Goal: Task Accomplishment & Management: Use online tool/utility

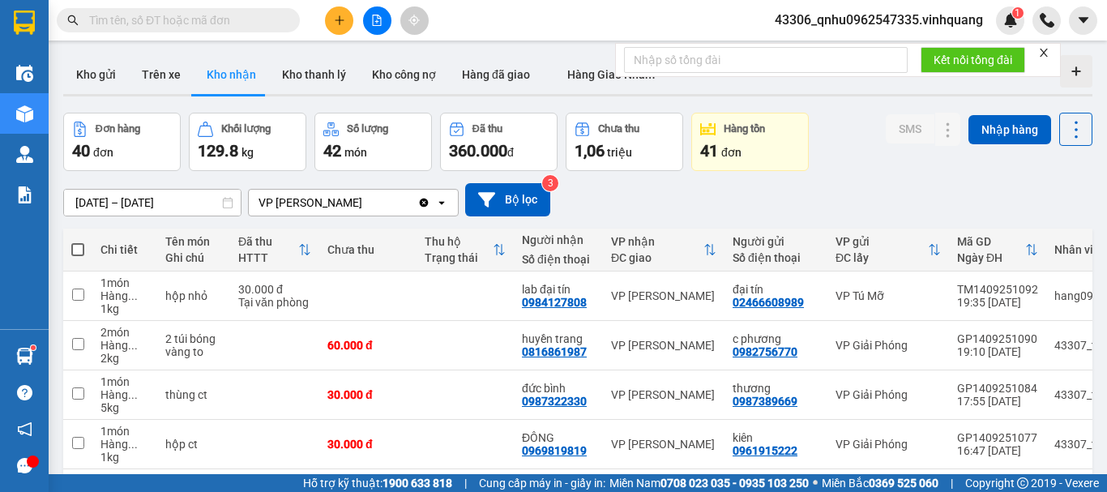
click at [255, 20] on input "text" at bounding box center [184, 20] width 191 height 18
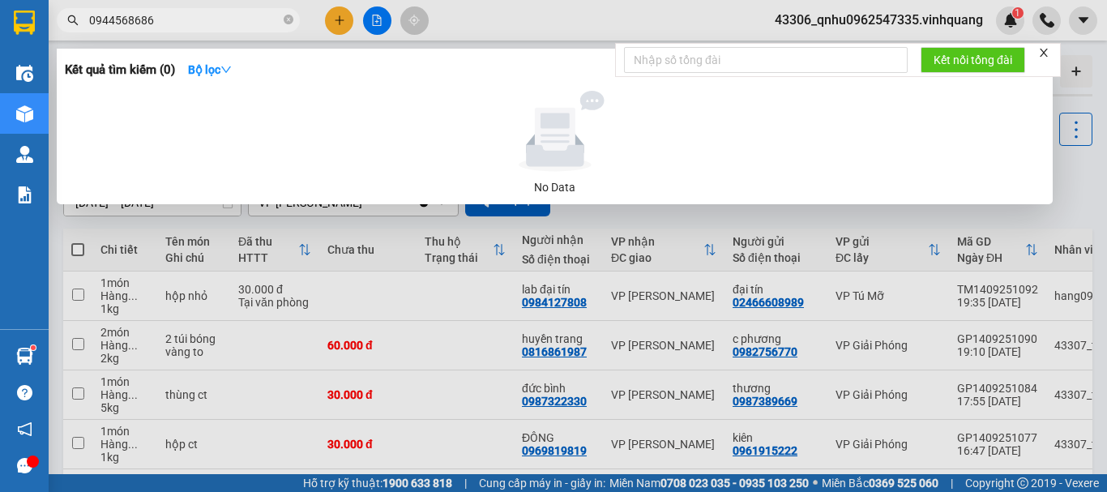
type input "0944568686"
click at [290, 19] on icon "close-circle" at bounding box center [289, 20] width 10 height 10
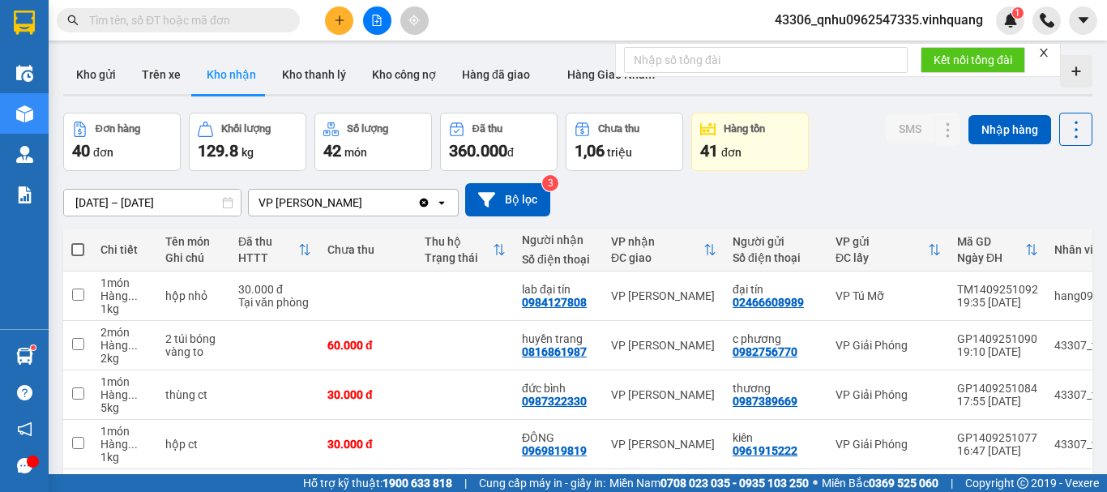
click at [257, 16] on input "text" at bounding box center [184, 20] width 191 height 18
paste input "0339853360"
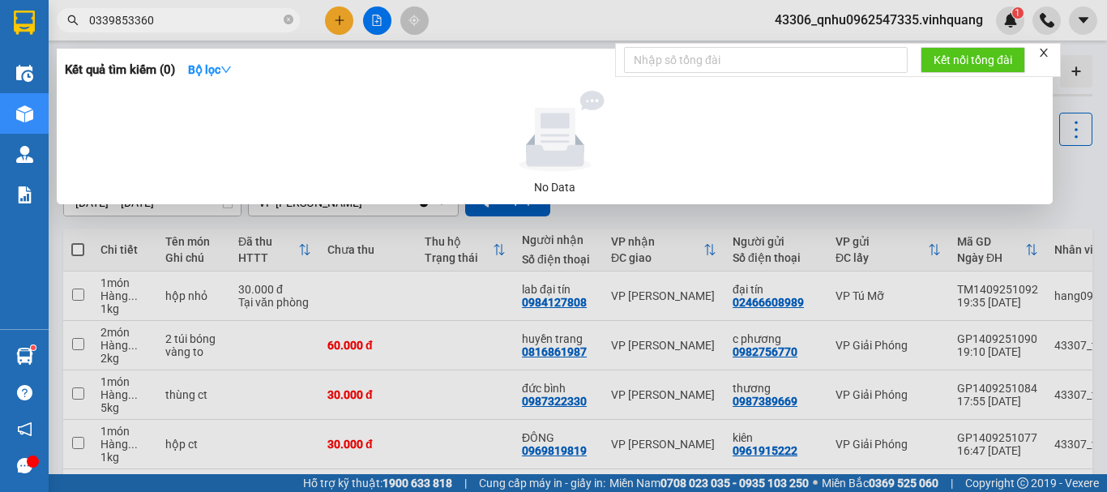
type input "0339853360"
click at [290, 20] on icon "close-circle" at bounding box center [289, 20] width 10 height 10
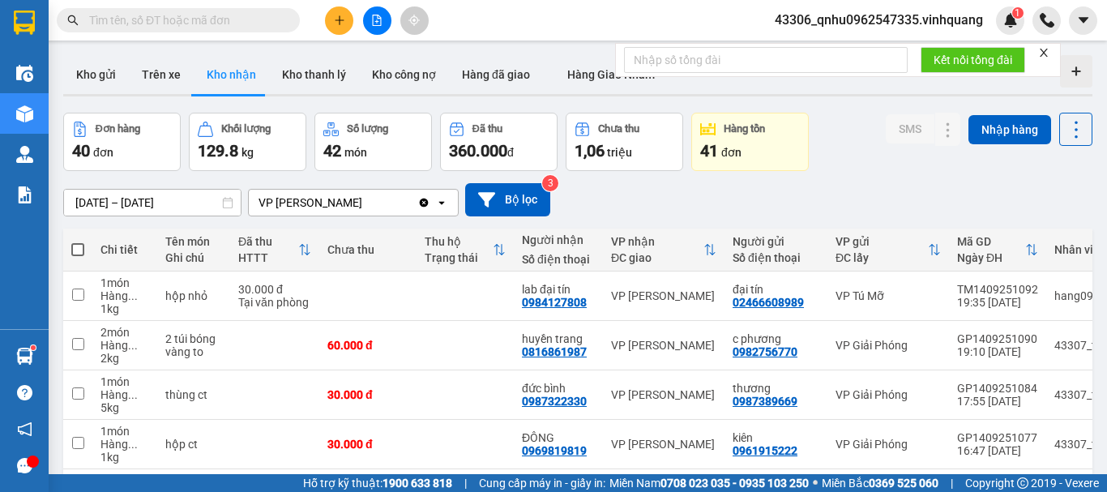
click at [266, 20] on input "text" at bounding box center [184, 20] width 191 height 18
paste input "0947713736"
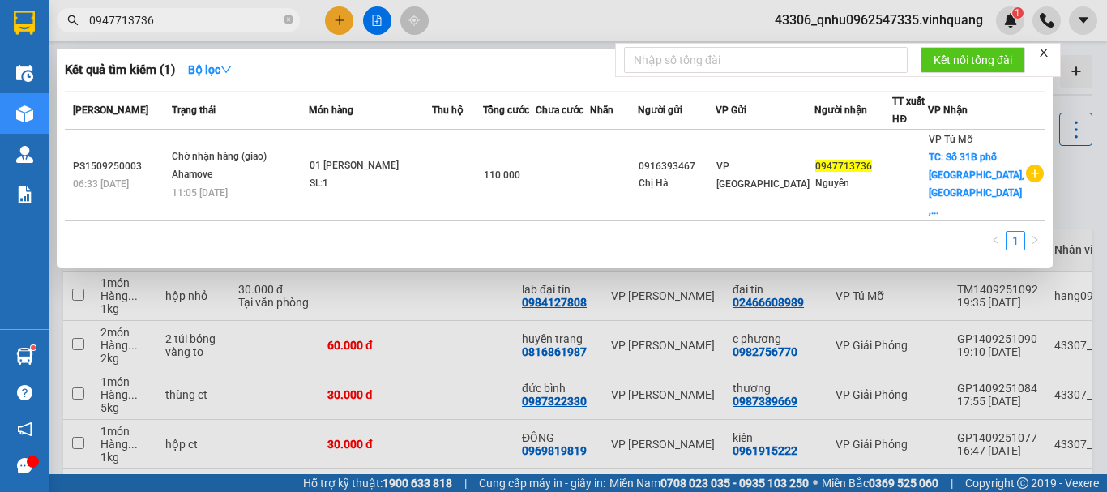
type input "0947713736"
click at [292, 19] on icon "close-circle" at bounding box center [289, 20] width 10 height 10
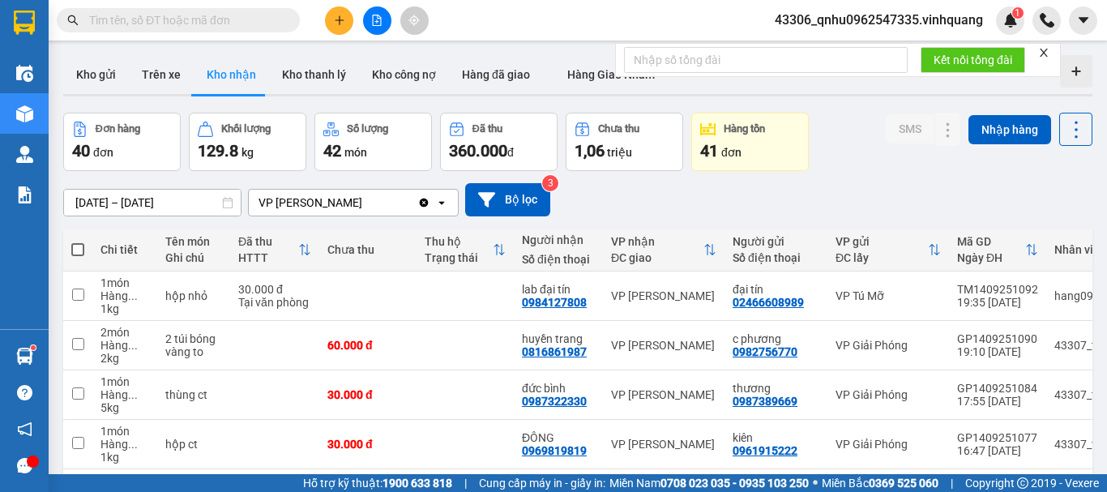
click at [247, 18] on input "text" at bounding box center [184, 20] width 191 height 18
paste input "0947713736"
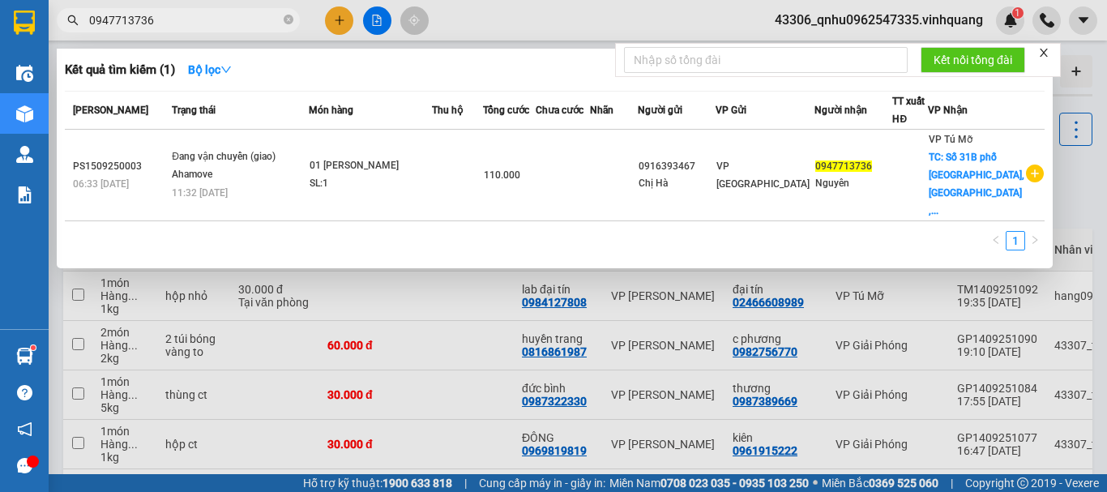
type input "0947713736"
click at [290, 18] on icon "close-circle" at bounding box center [289, 20] width 10 height 10
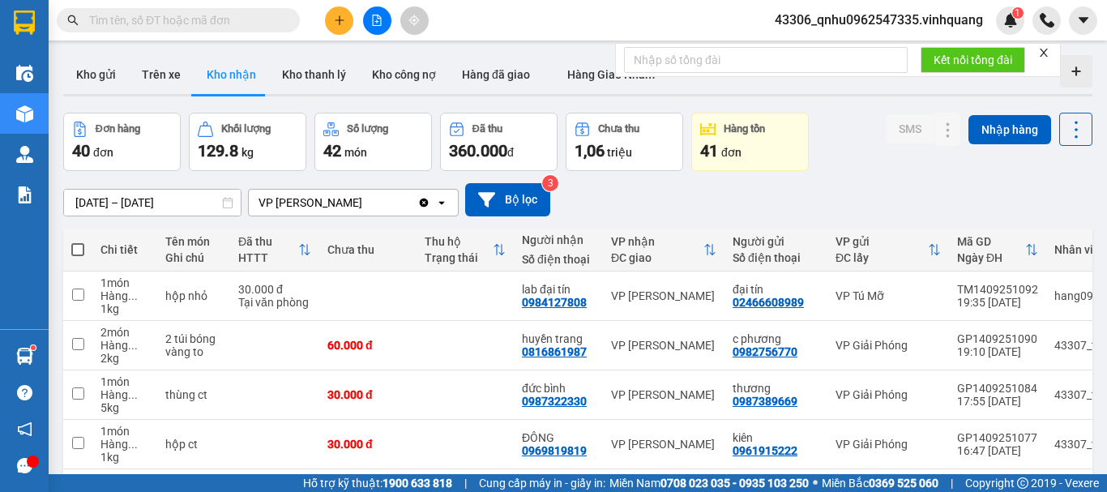
click at [278, 19] on input "text" at bounding box center [184, 20] width 191 height 18
paste input "0948437389"
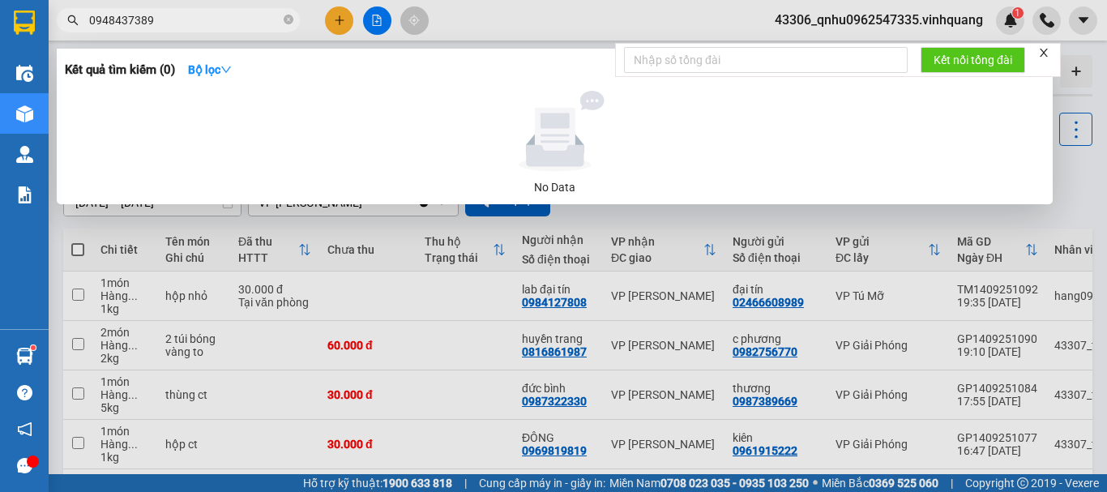
type input "0948437389"
click at [291, 18] on icon "close-circle" at bounding box center [289, 20] width 10 height 10
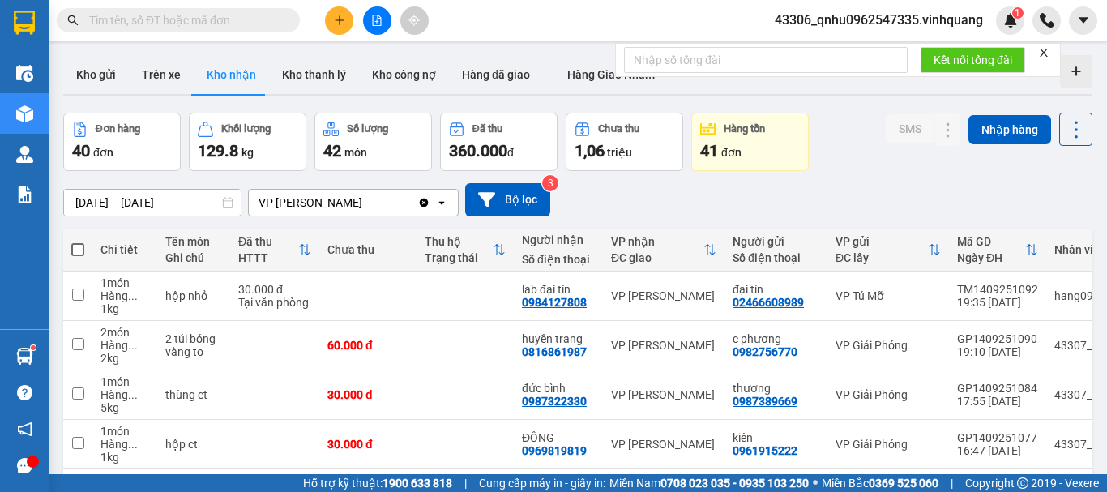
click at [278, 18] on input "text" at bounding box center [184, 20] width 191 height 18
paste input "0842773666"
type input "0842773666"
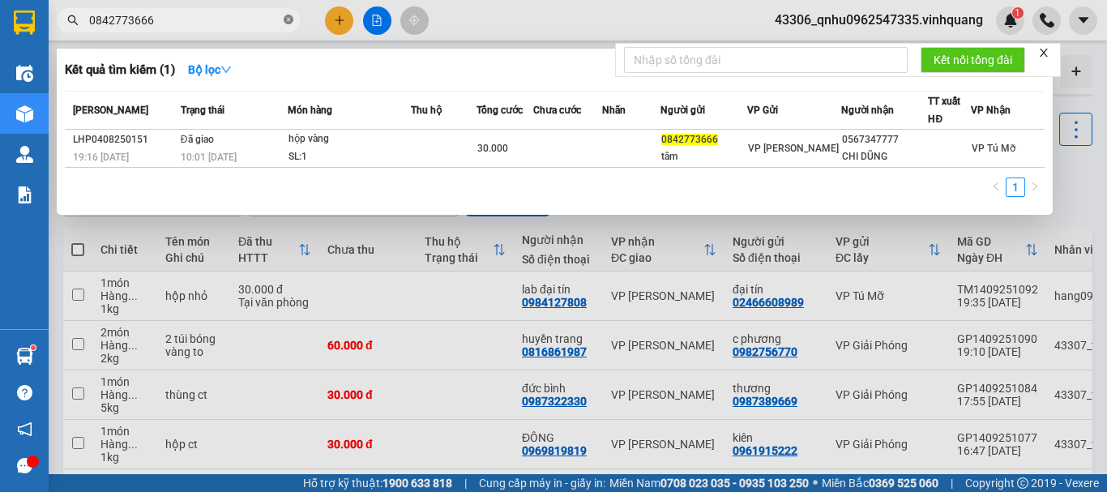
click at [287, 17] on icon "close-circle" at bounding box center [289, 20] width 10 height 10
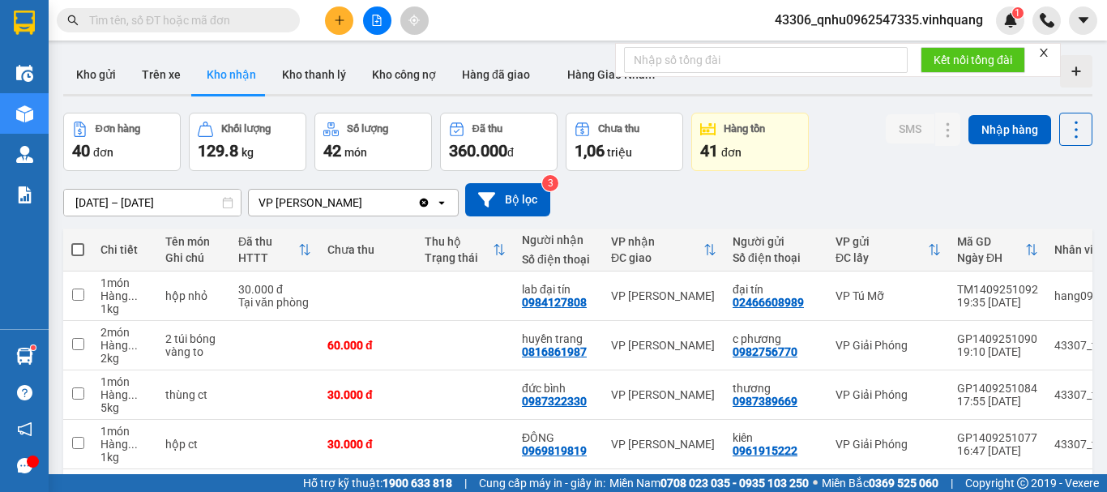
click at [207, 16] on input "text" at bounding box center [184, 20] width 191 height 18
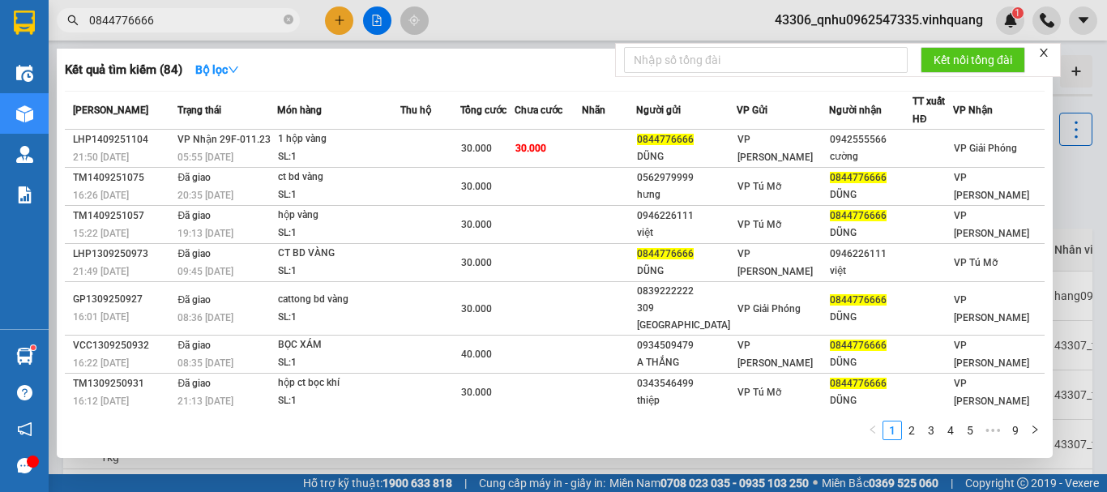
type input "0844776666"
